Goal: Task Accomplishment & Management: Complete application form

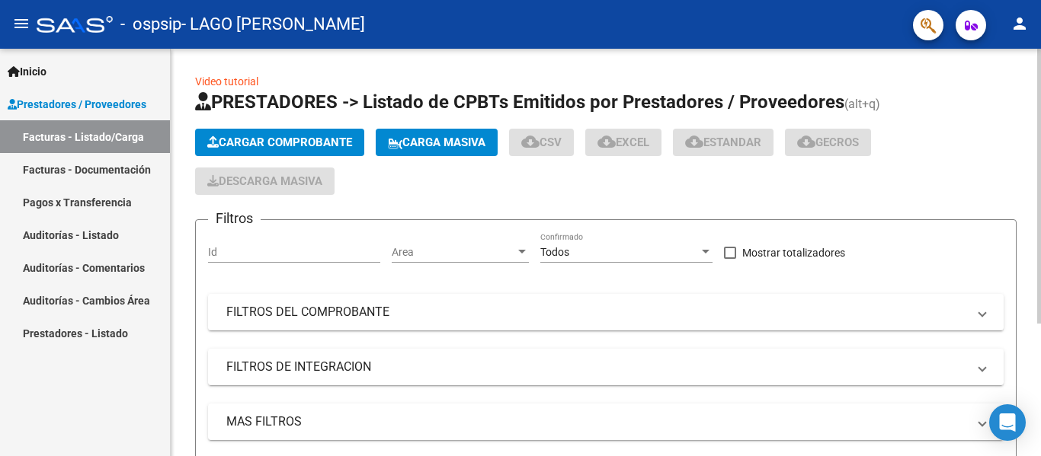
click at [288, 143] on span "Cargar Comprobante" at bounding box center [279, 143] width 145 height 14
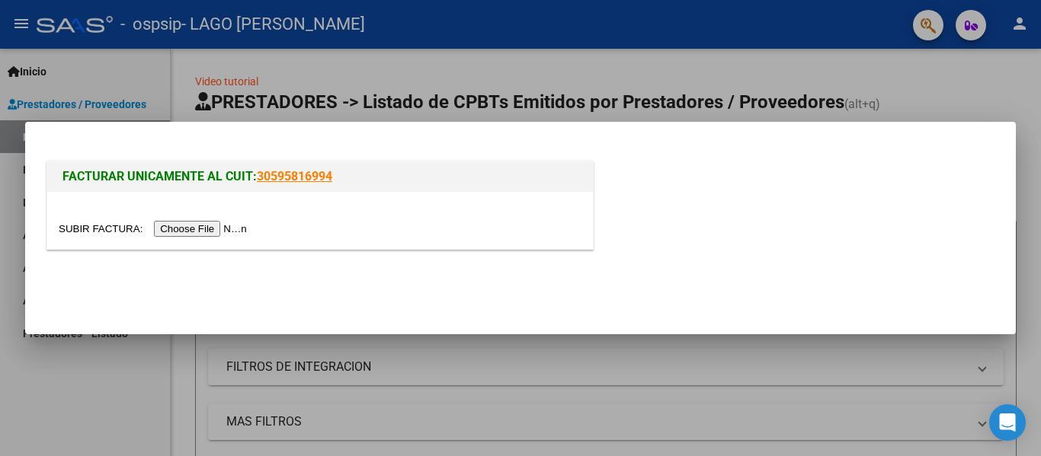
click at [234, 228] on input "file" at bounding box center [155, 229] width 193 height 16
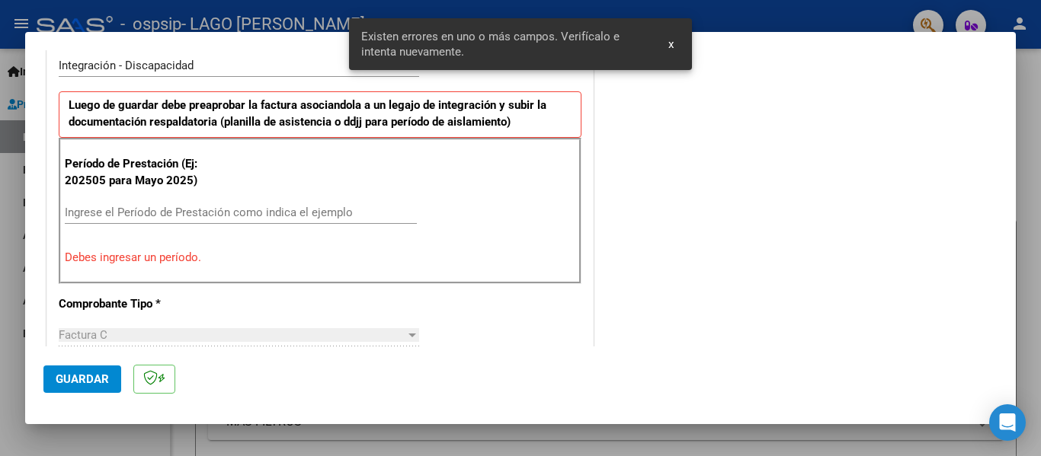
scroll to position [382, 0]
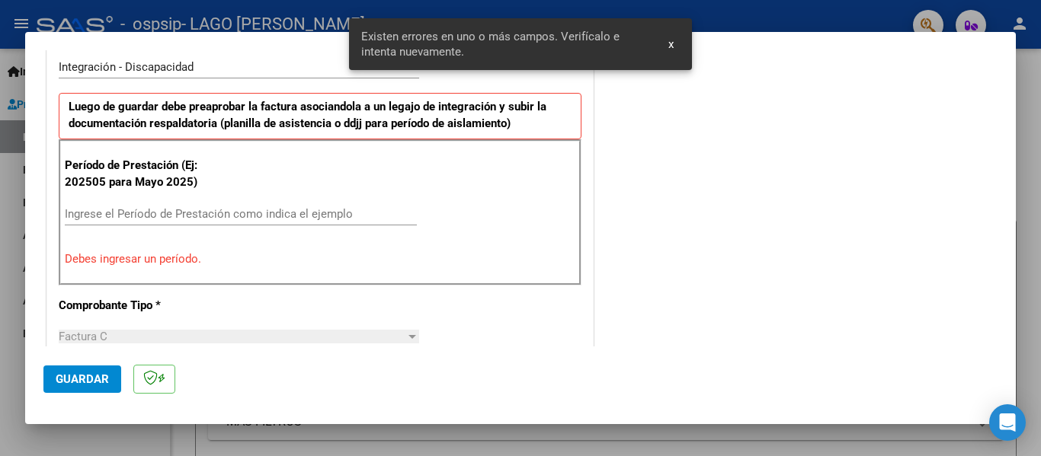
click at [250, 207] on input "Ingrese el Período de Prestación como indica el ejemplo" at bounding box center [241, 214] width 352 height 14
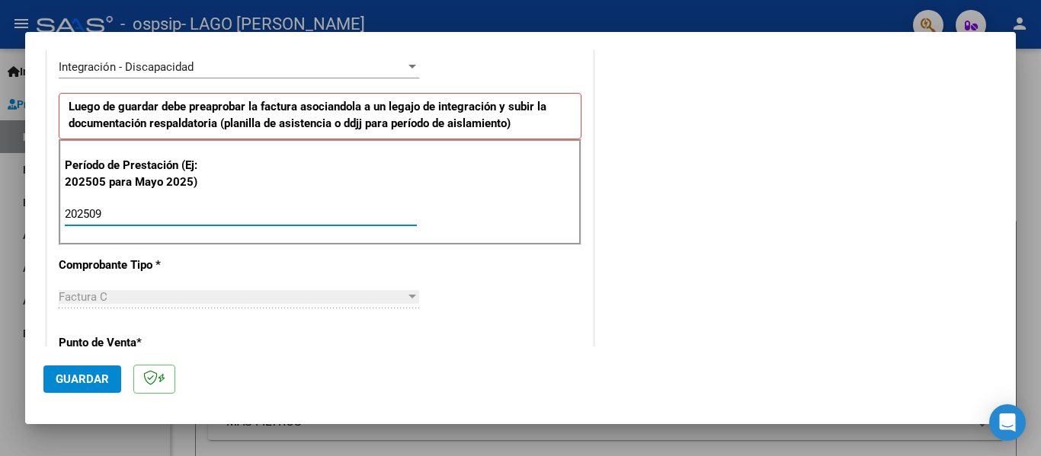
type input "202509"
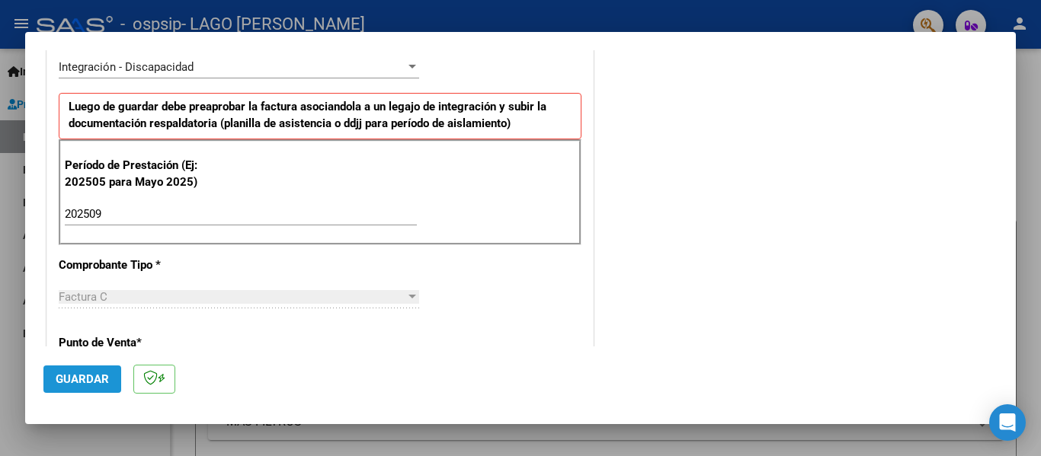
click at [104, 382] on span "Guardar" at bounding box center [82, 380] width 53 height 14
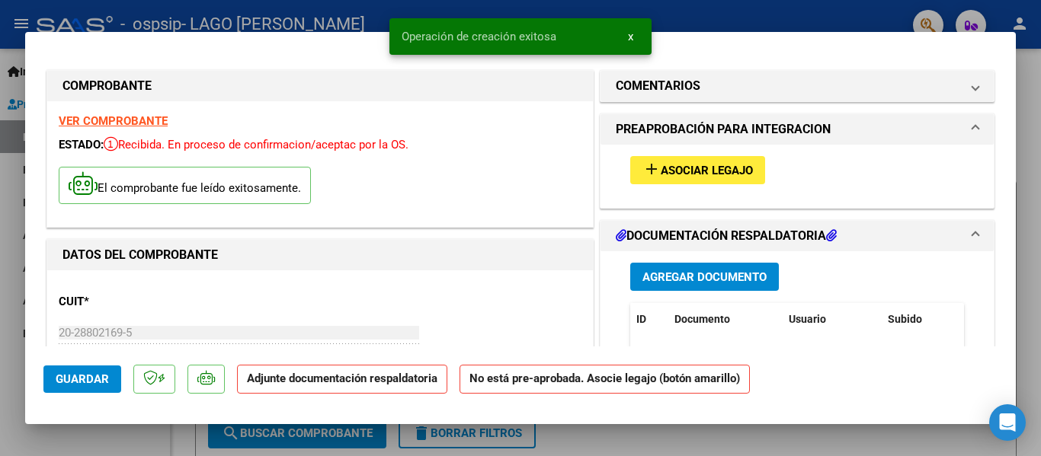
click at [664, 169] on span "Asociar Legajo" at bounding box center [706, 171] width 92 height 14
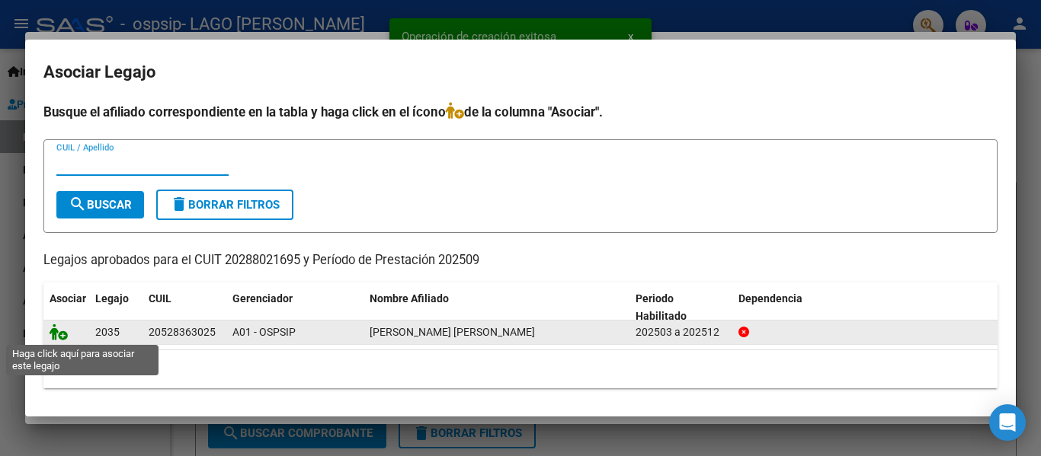
click at [59, 331] on icon at bounding box center [59, 332] width 18 height 17
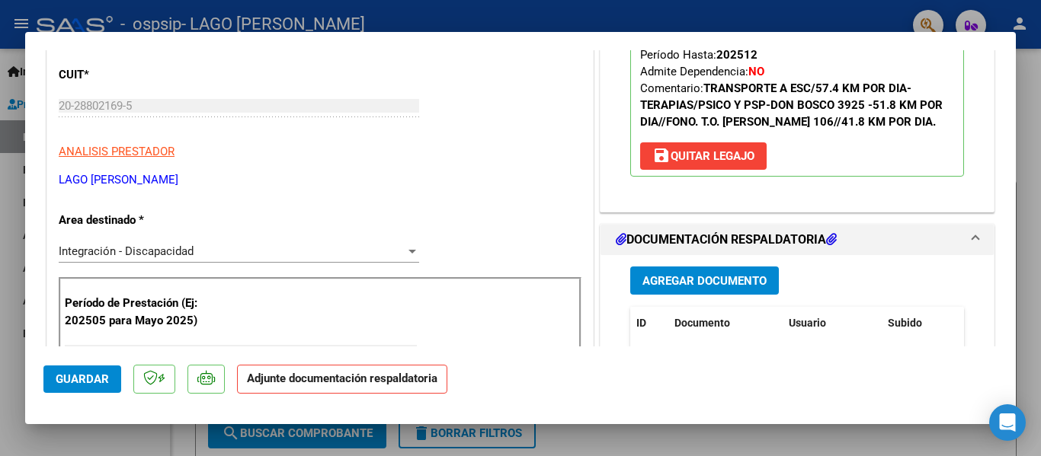
scroll to position [229, 0]
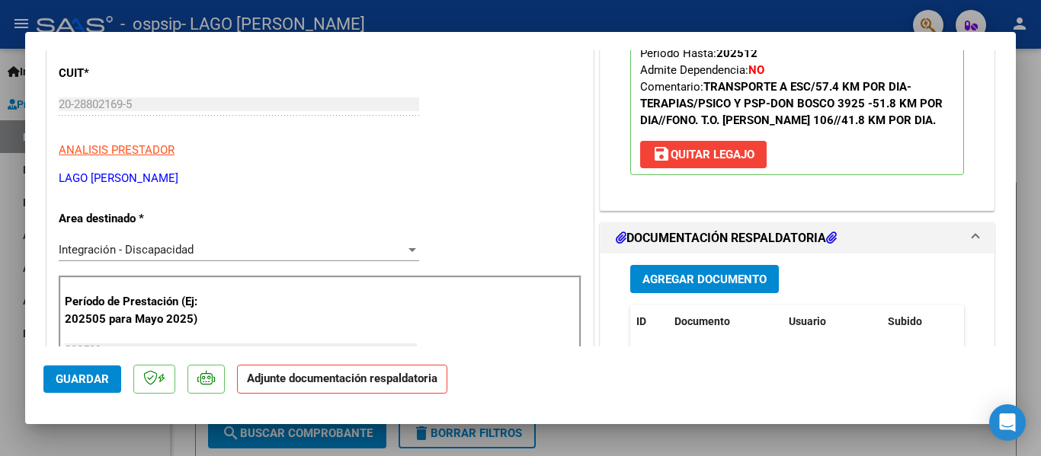
click at [648, 272] on span "Agregar Documento" at bounding box center [704, 279] width 124 height 14
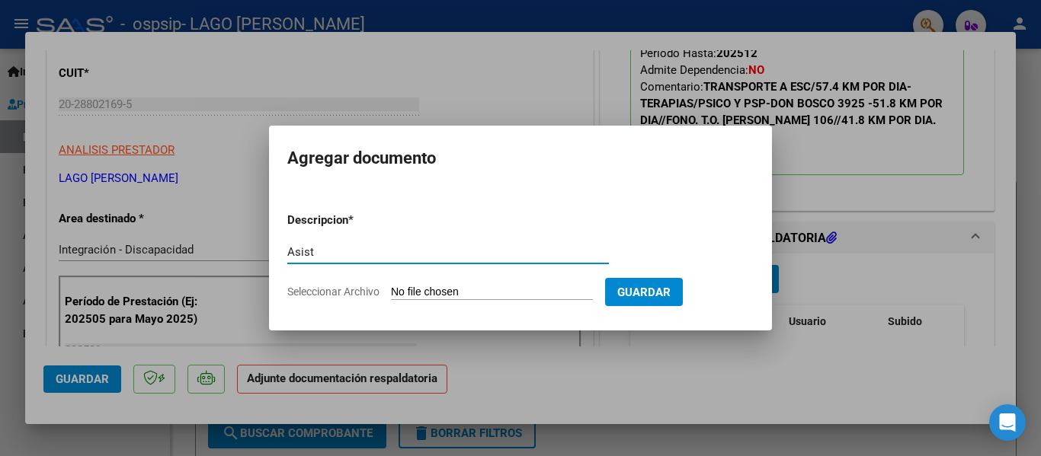
type input "Asist"
click at [446, 288] on input "Seleccionar Archivo" at bounding box center [492, 293] width 202 height 14
type input "C:\fakepath\Asist [PERSON_NAME] Septiembre [PERSON_NAME].pdf"
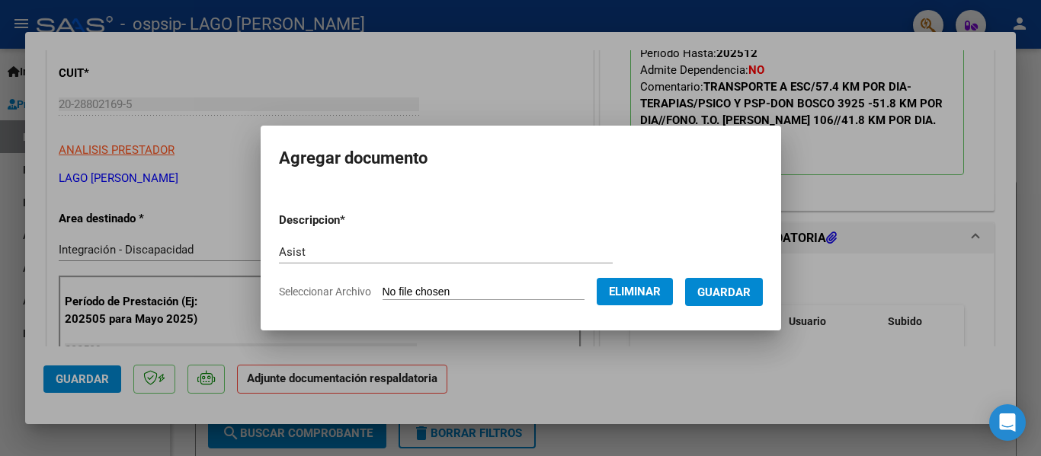
click at [747, 297] on span "Guardar" at bounding box center [723, 293] width 53 height 14
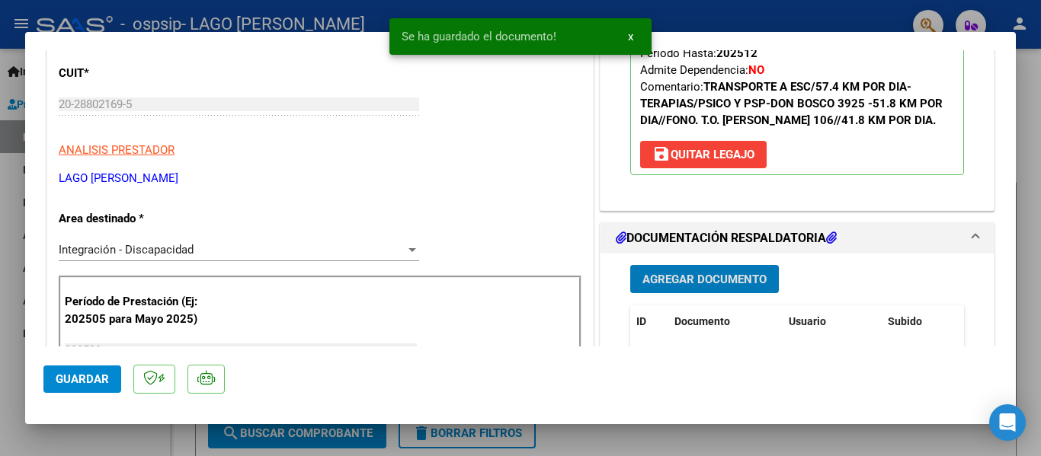
click at [81, 379] on span "Guardar" at bounding box center [82, 380] width 53 height 14
click at [102, 435] on div at bounding box center [520, 228] width 1041 height 456
type input "$ 0,00"
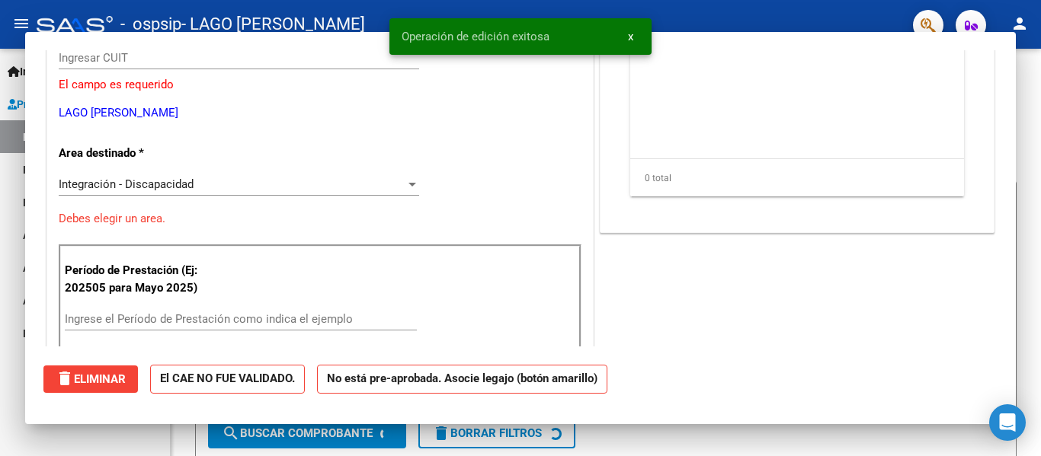
scroll to position [0, 0]
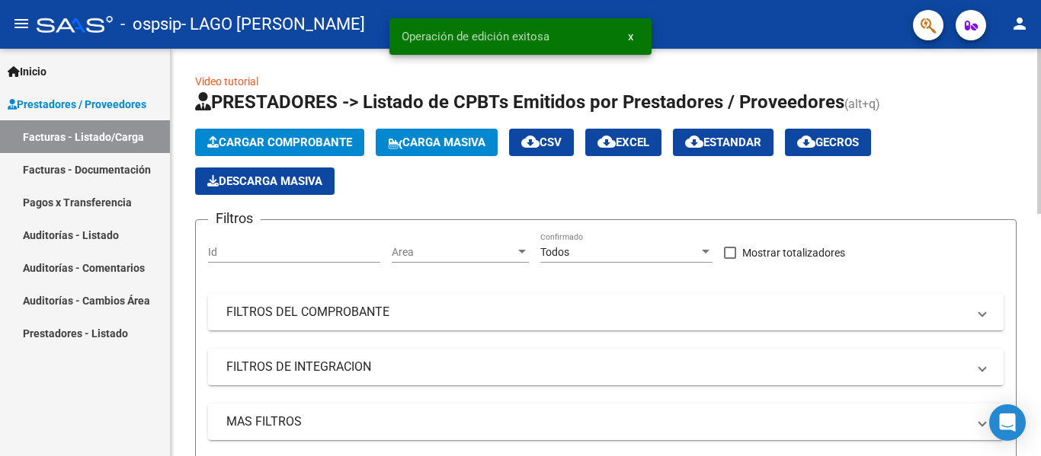
click at [301, 142] on span "Cargar Comprobante" at bounding box center [279, 143] width 145 height 14
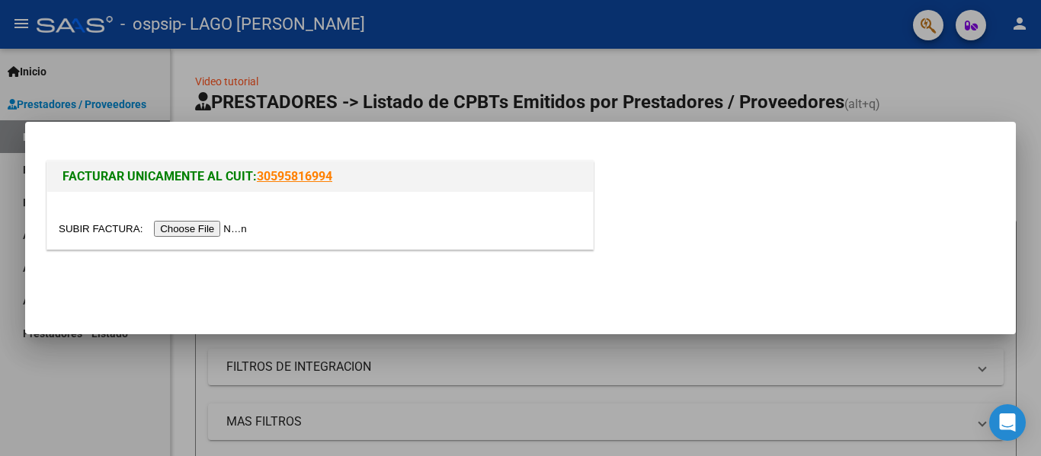
click at [205, 234] on input "file" at bounding box center [155, 229] width 193 height 16
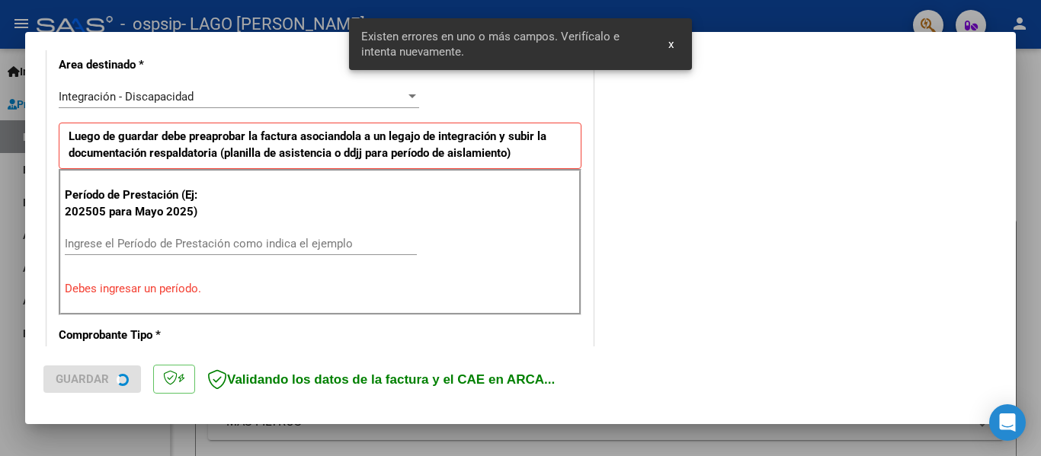
scroll to position [353, 0]
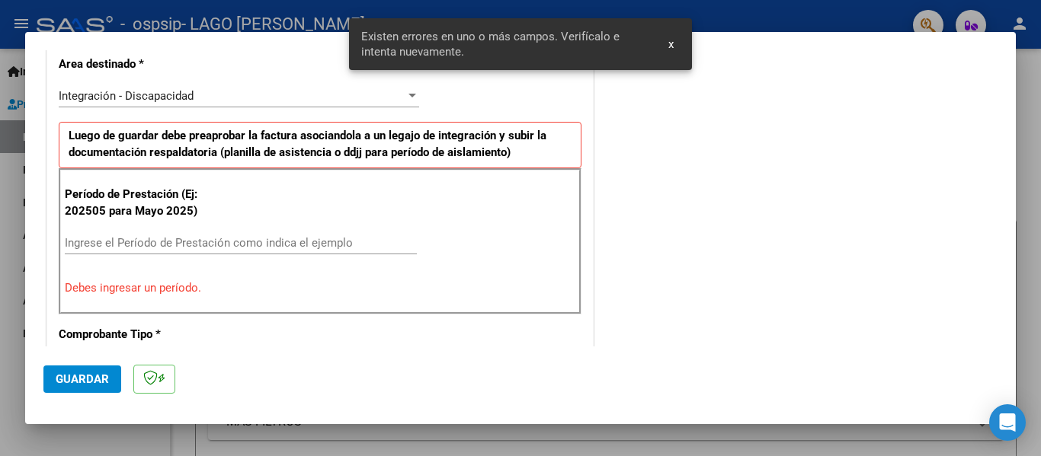
click at [201, 241] on input "Ingrese el Período de Prestación como indica el ejemplo" at bounding box center [241, 243] width 352 height 14
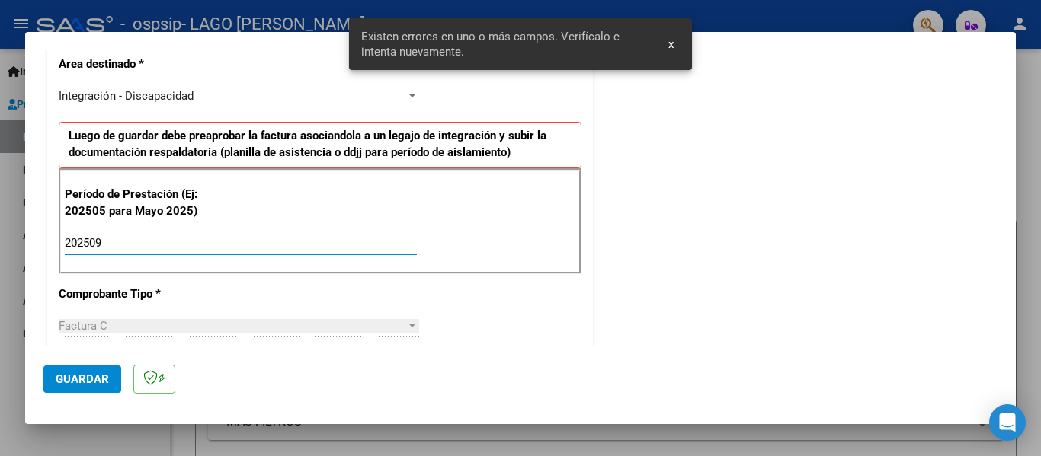
type input "202509"
click at [94, 375] on span "Guardar" at bounding box center [82, 380] width 53 height 14
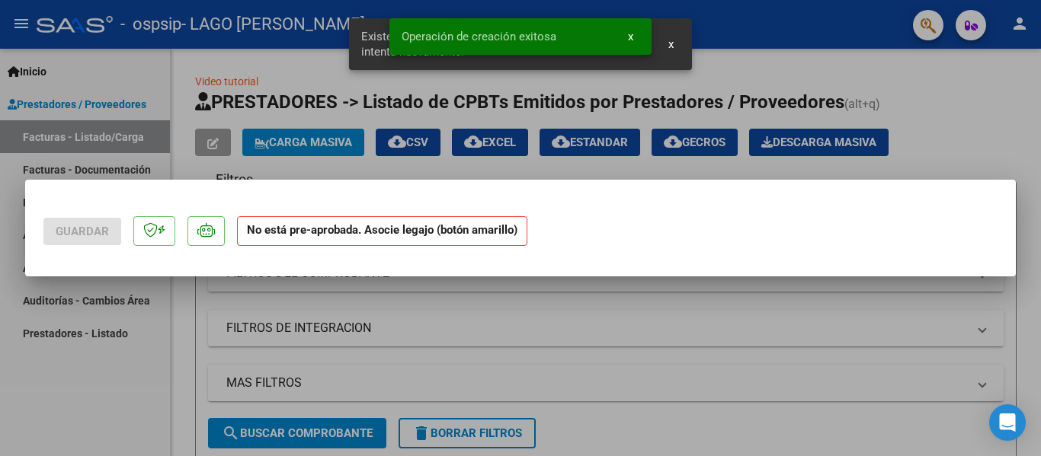
scroll to position [0, 0]
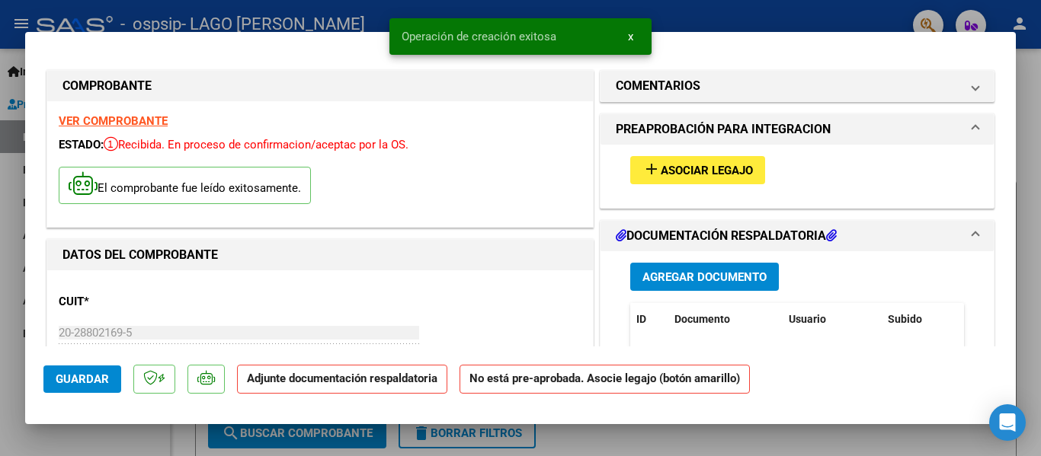
click at [660, 170] on span "Asociar Legajo" at bounding box center [706, 171] width 92 height 14
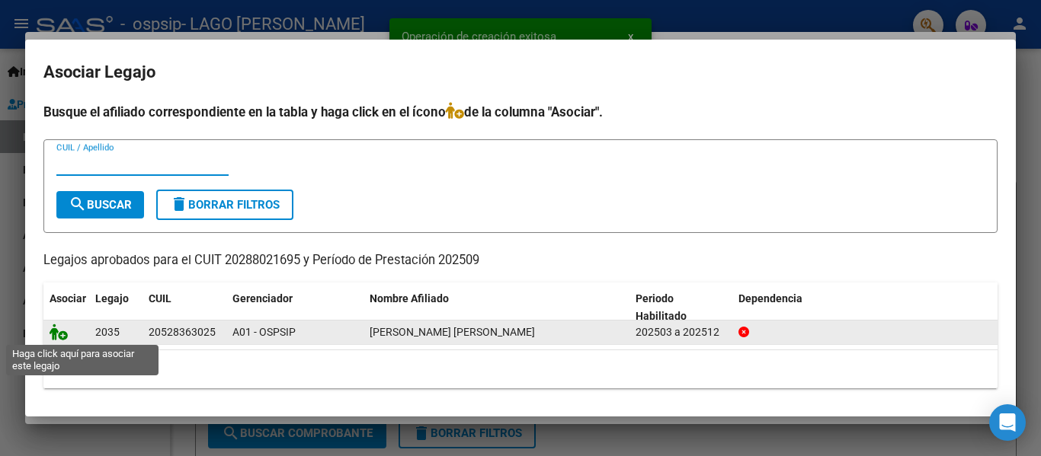
click at [62, 336] on icon at bounding box center [59, 332] width 18 height 17
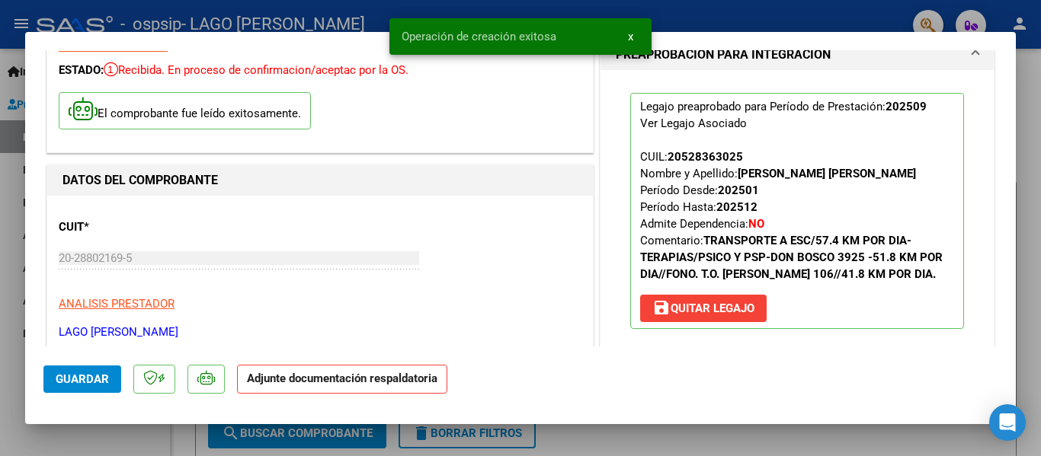
scroll to position [305, 0]
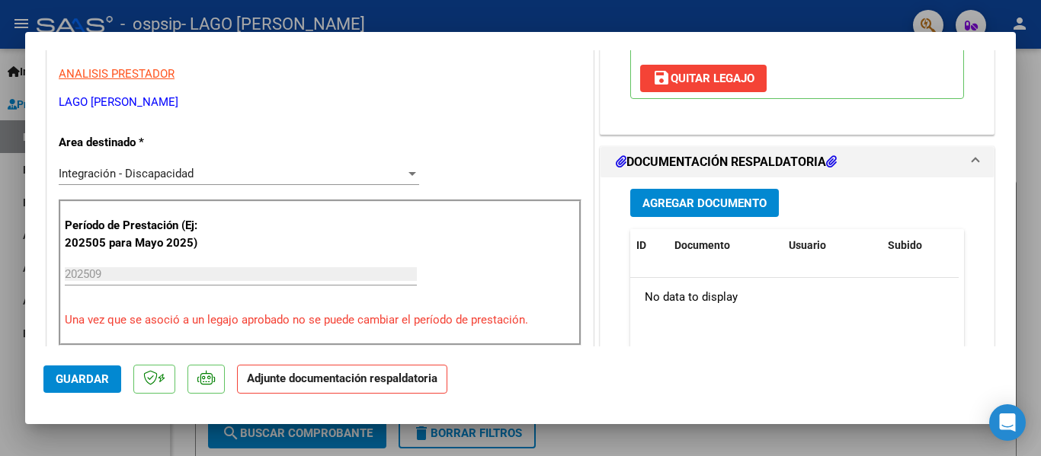
click at [721, 204] on span "Agregar Documento" at bounding box center [704, 204] width 124 height 14
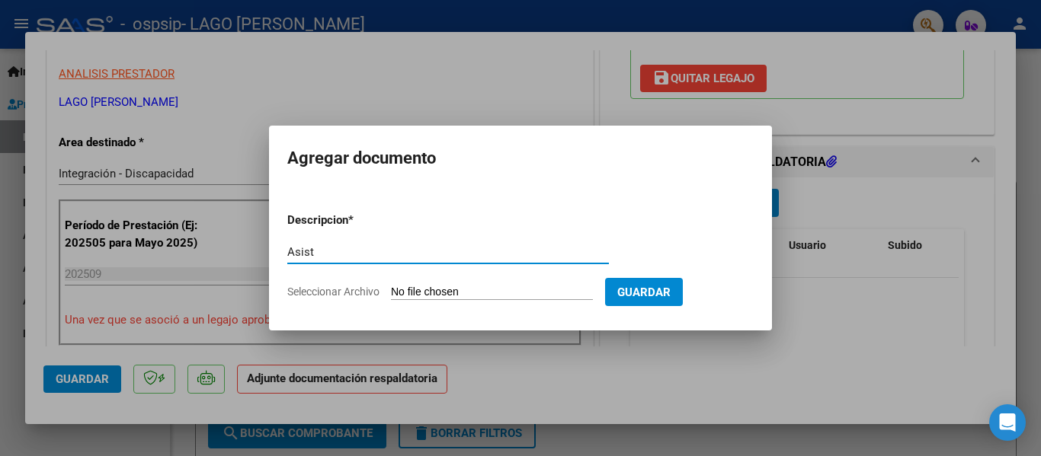
type input "Asist"
click at [488, 293] on input "Seleccionar Archivo" at bounding box center [492, 293] width 202 height 14
type input "C:\fakepath\Asist [PERSON_NAME] [PERSON_NAME] Septiembre.pdf"
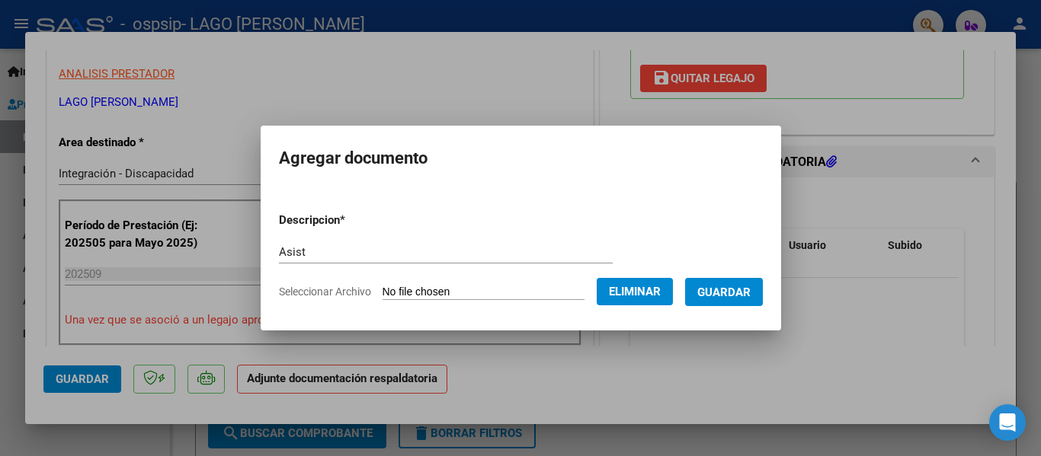
click at [737, 293] on span "Guardar" at bounding box center [723, 293] width 53 height 14
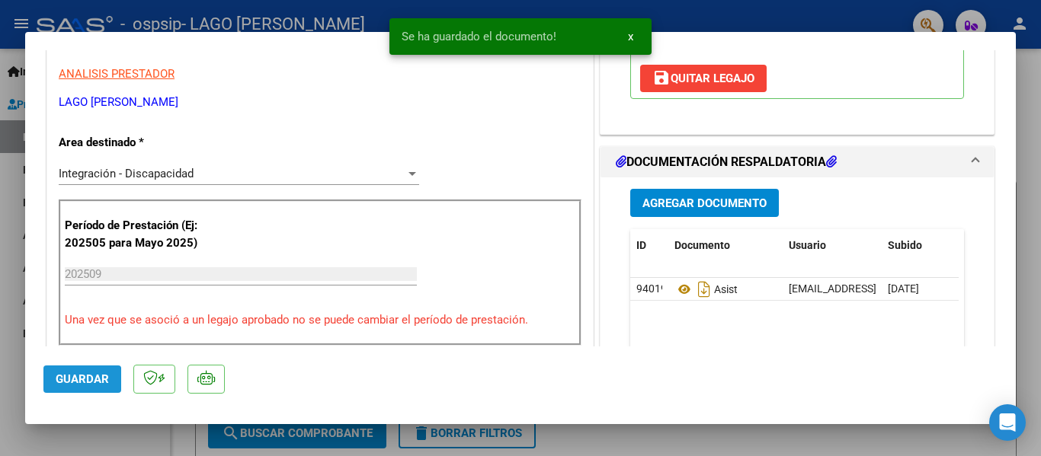
click at [62, 383] on span "Guardar" at bounding box center [82, 380] width 53 height 14
click at [84, 444] on div at bounding box center [520, 228] width 1041 height 456
type input "$ 0,00"
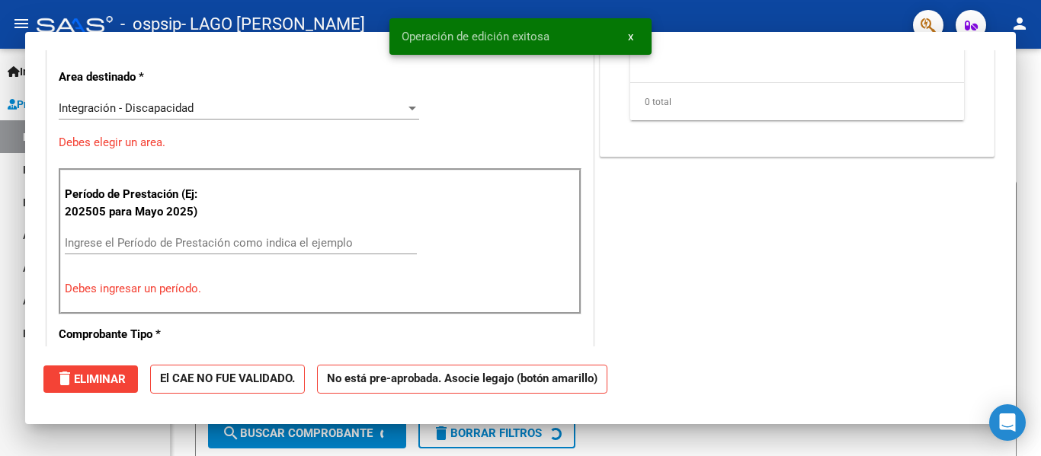
scroll to position [258, 0]
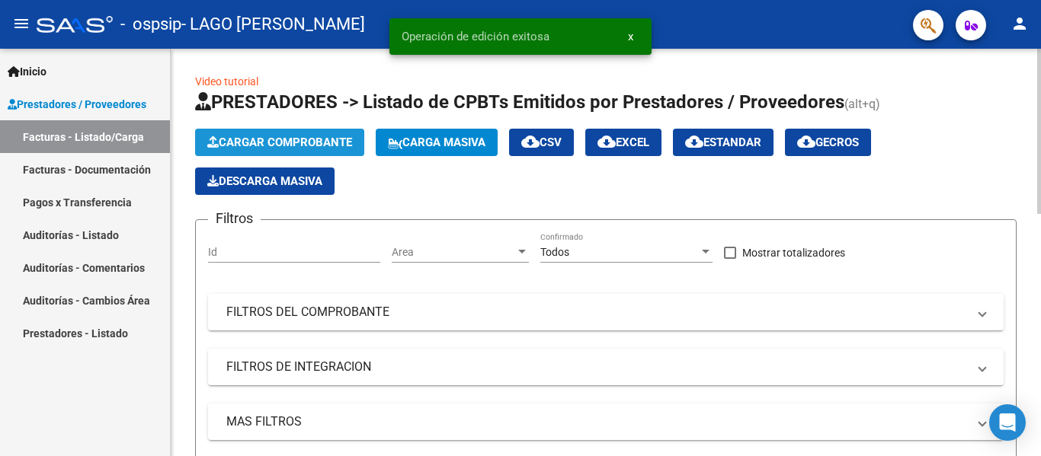
click at [287, 149] on span "Cargar Comprobante" at bounding box center [279, 143] width 145 height 14
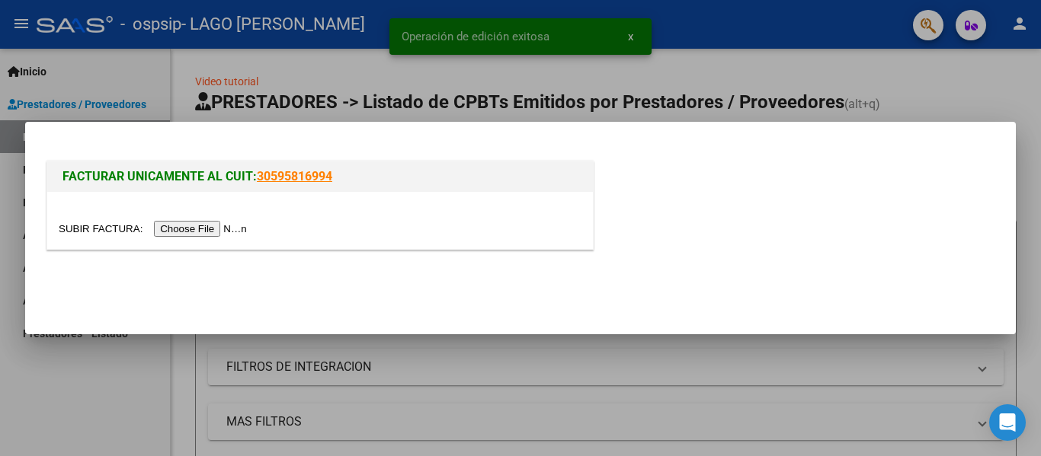
click at [218, 228] on input "file" at bounding box center [155, 229] width 193 height 16
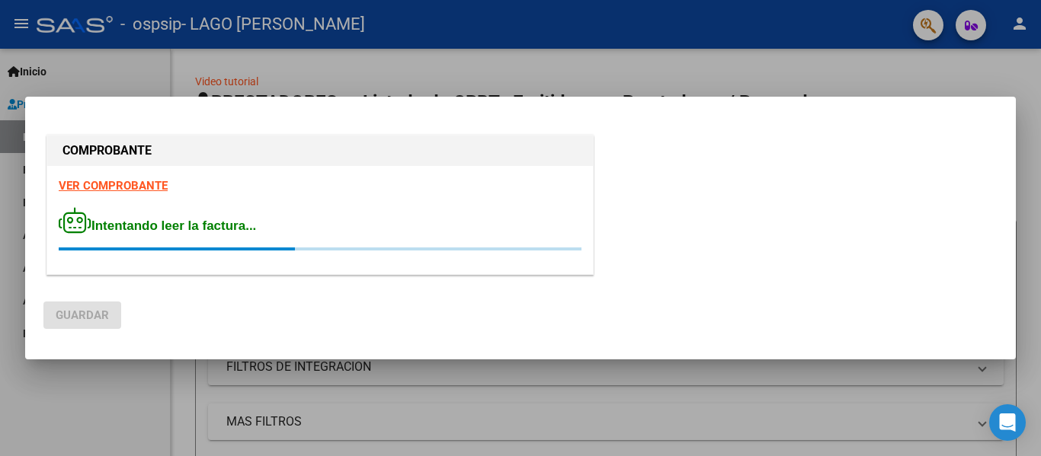
click at [101, 396] on div at bounding box center [520, 228] width 1041 height 456
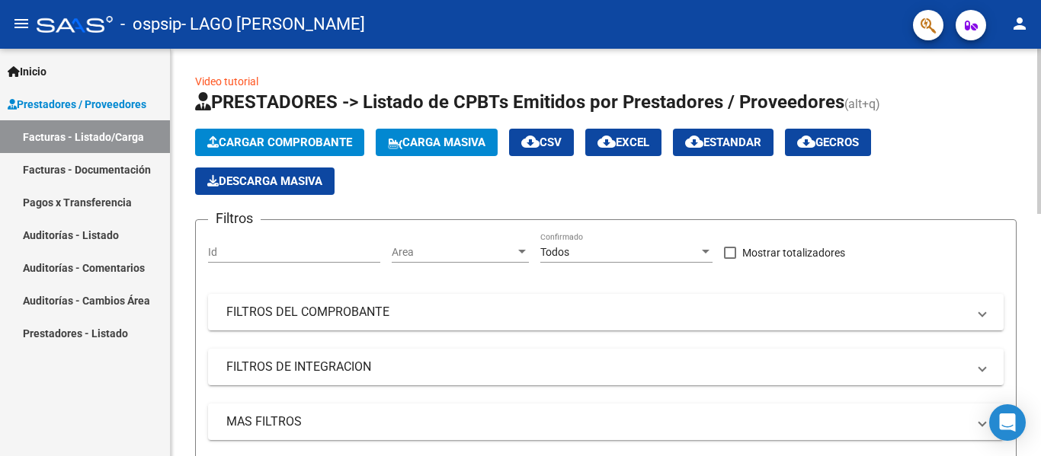
click at [301, 145] on span "Cargar Comprobante" at bounding box center [279, 143] width 145 height 14
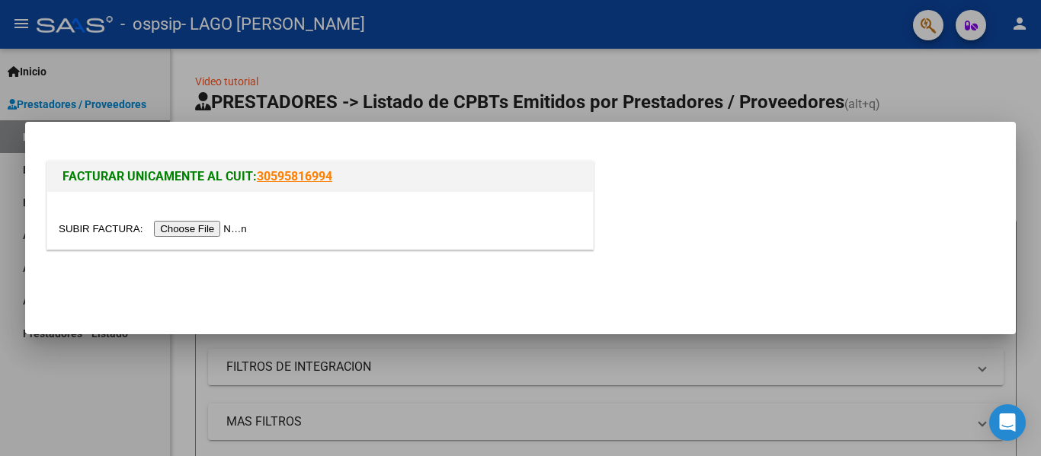
click at [222, 231] on input "file" at bounding box center [155, 229] width 193 height 16
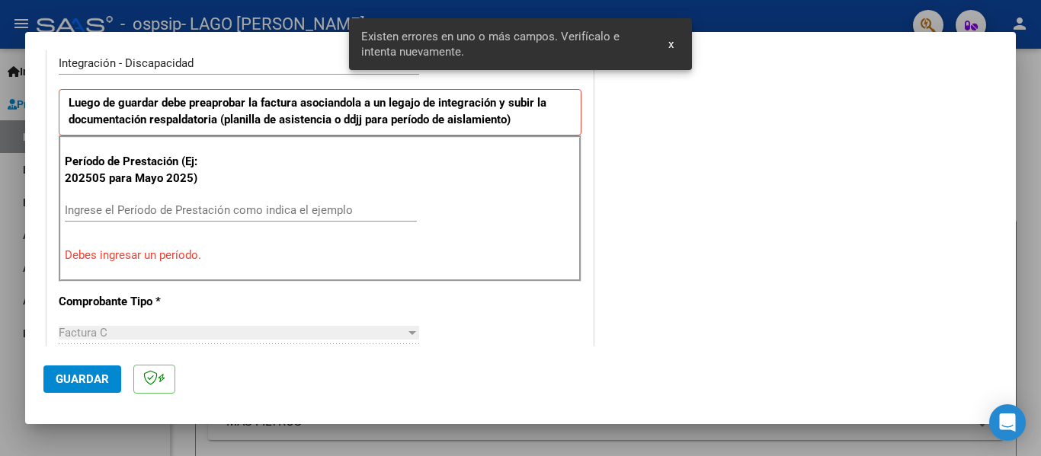
scroll to position [327, 0]
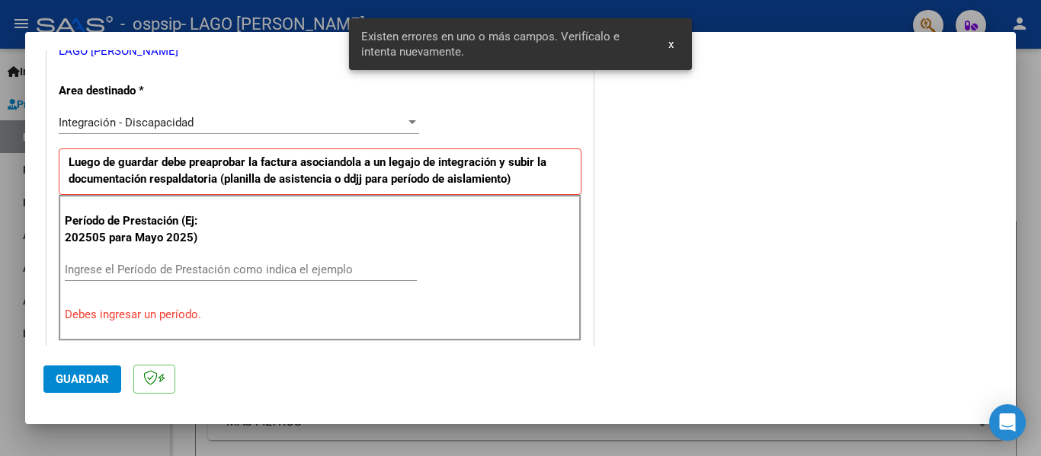
click at [192, 260] on div "Ingrese el Período de Prestación como indica el ejemplo" at bounding box center [241, 269] width 352 height 23
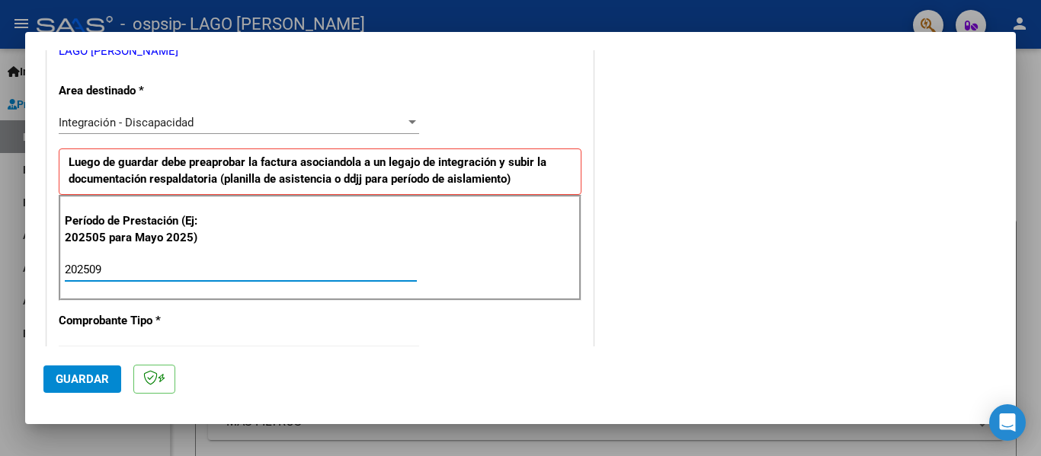
type input "202509"
click at [98, 386] on span "Guardar" at bounding box center [82, 380] width 53 height 14
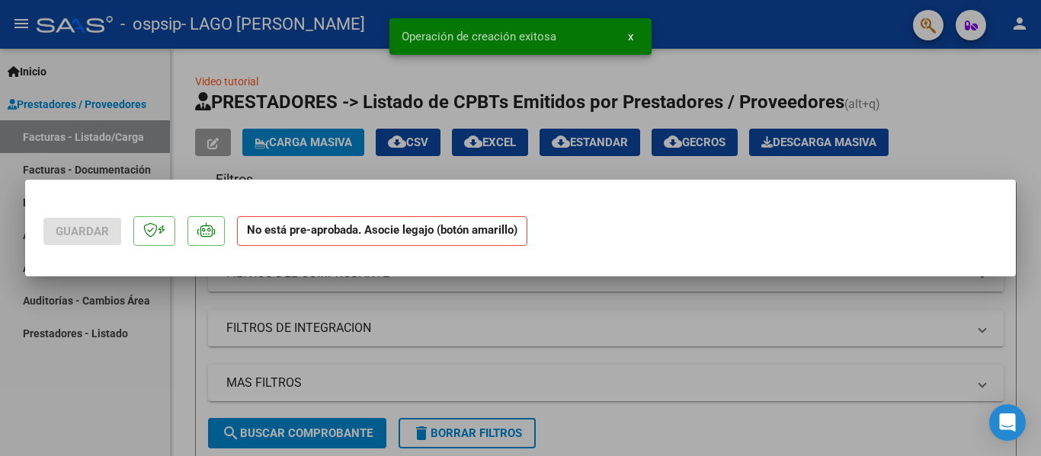
scroll to position [0, 0]
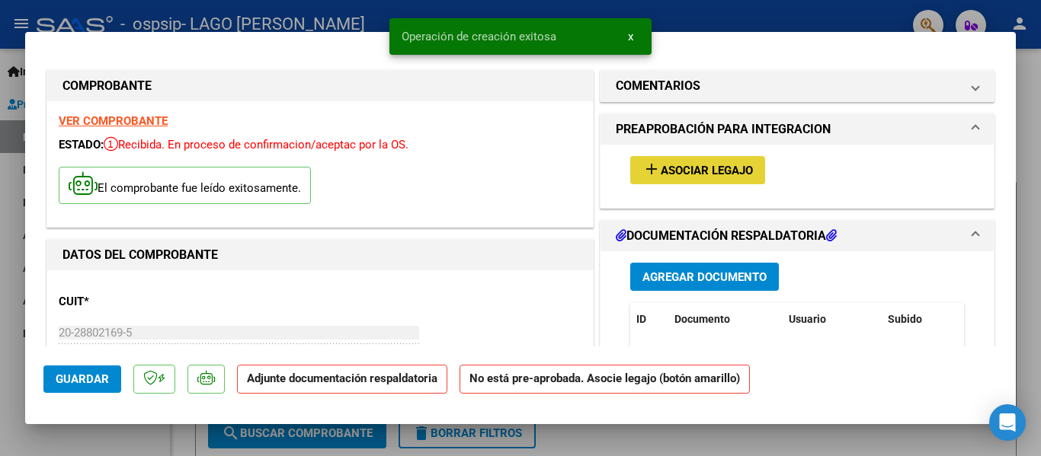
click at [660, 171] on span "Asociar Legajo" at bounding box center [706, 171] width 92 height 14
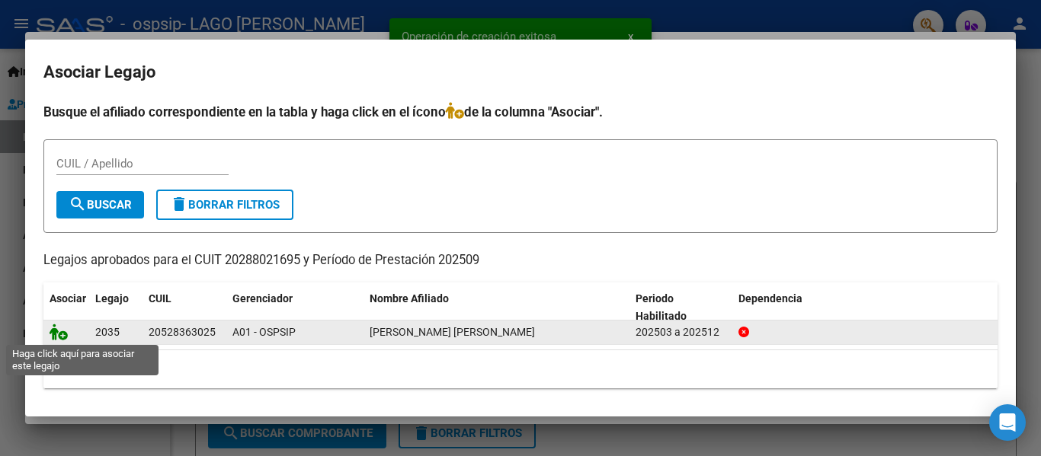
click at [67, 332] on icon at bounding box center [59, 332] width 18 height 17
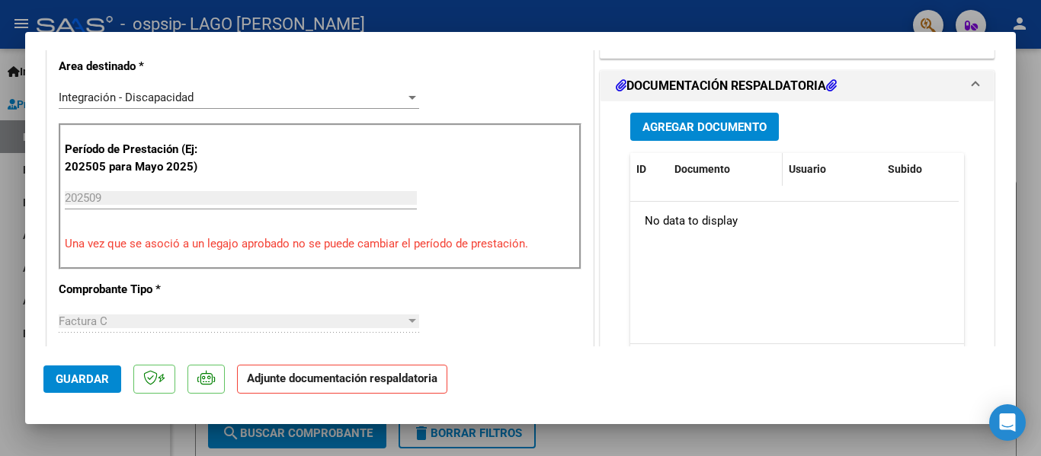
scroll to position [305, 0]
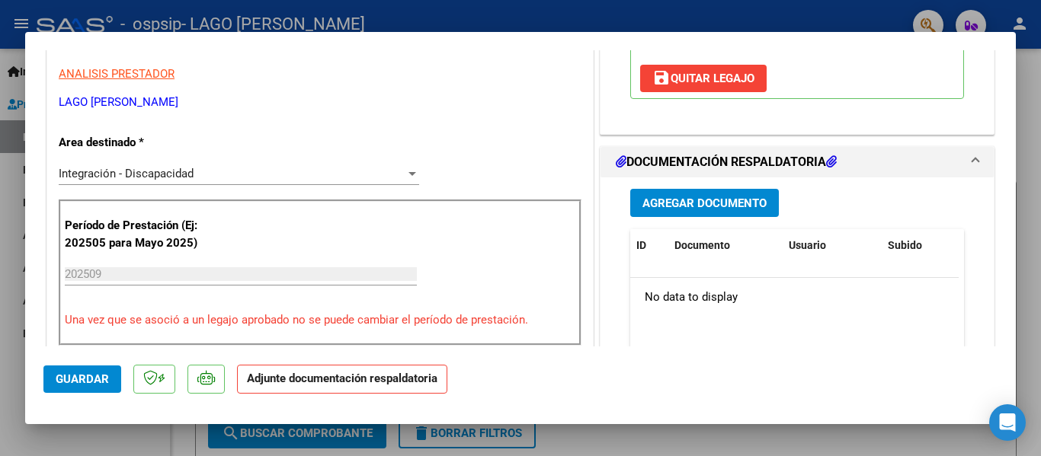
click at [676, 208] on span "Agregar Documento" at bounding box center [704, 204] width 124 height 14
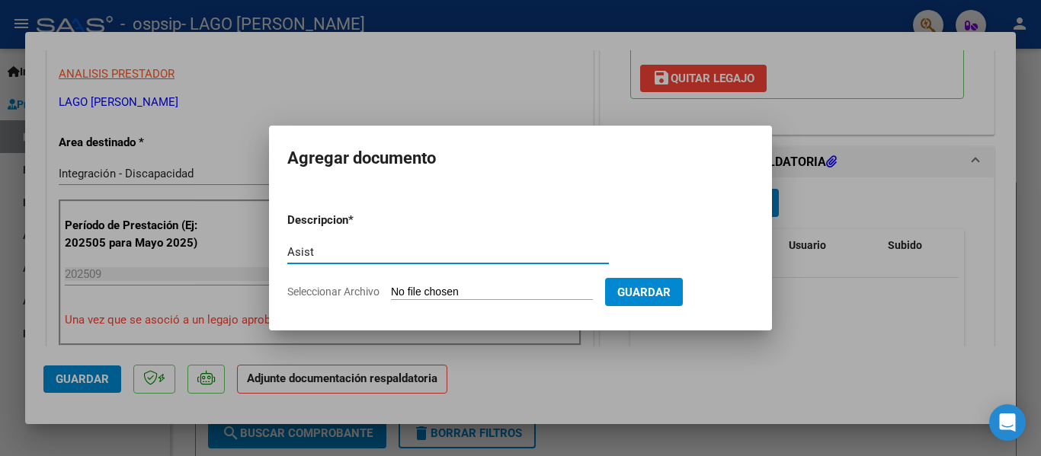
type input "Asist"
click at [511, 292] on input "Seleccionar Archivo" at bounding box center [492, 293] width 202 height 14
type input "C:\fakepath\Asist [PERSON_NAME] [PERSON_NAME] septiembre .pdf"
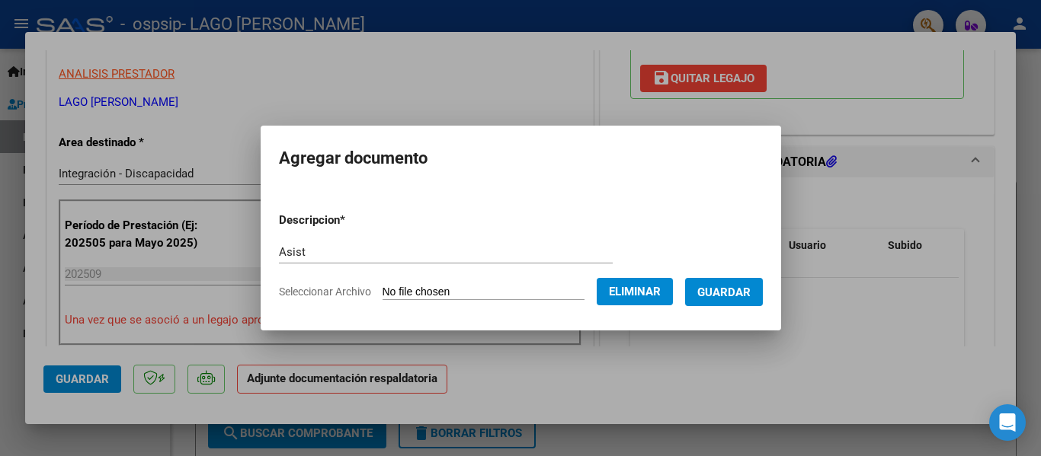
click at [741, 294] on span "Guardar" at bounding box center [723, 293] width 53 height 14
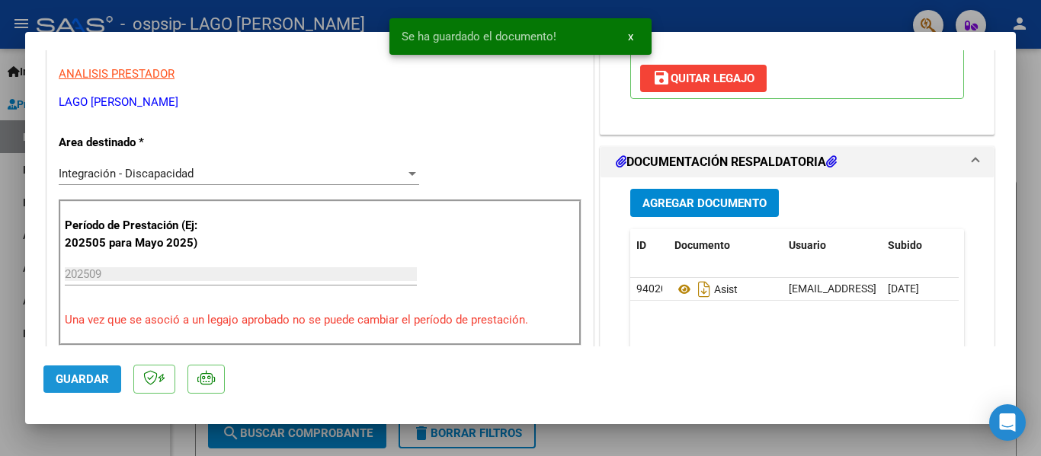
click at [86, 383] on span "Guardar" at bounding box center [82, 380] width 53 height 14
